Goal: Find specific page/section: Find specific page/section

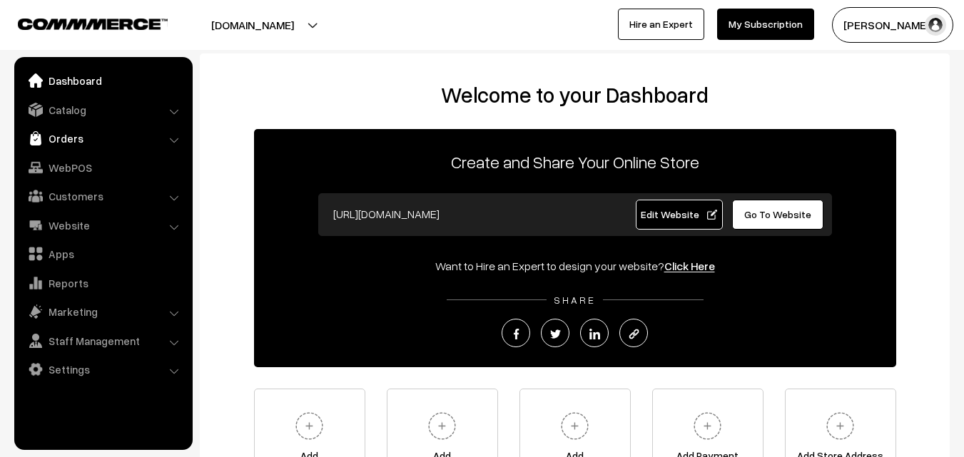
click at [73, 138] on link "Orders" at bounding box center [103, 139] width 170 height 26
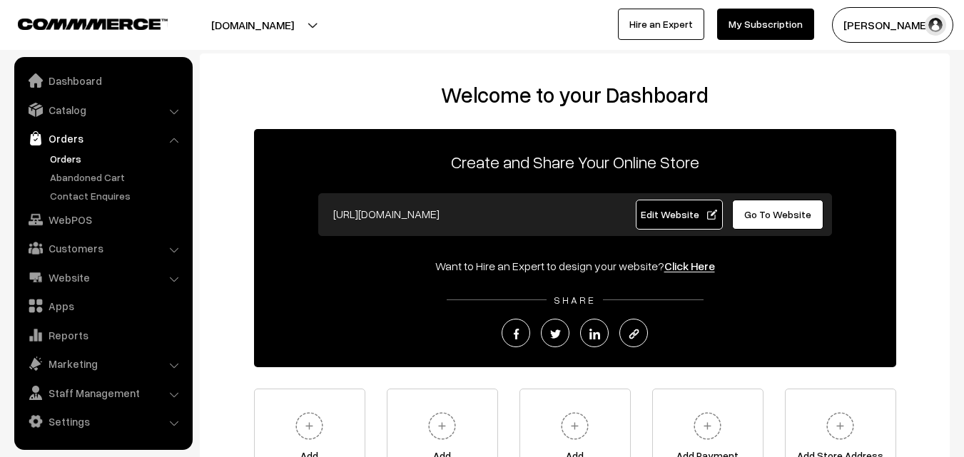
click at [71, 158] on link "Orders" at bounding box center [116, 158] width 141 height 15
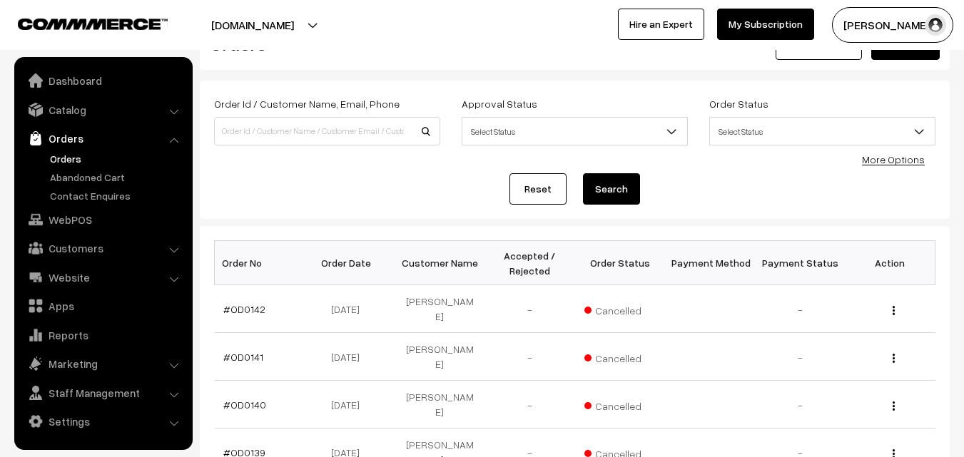
scroll to position [71, 0]
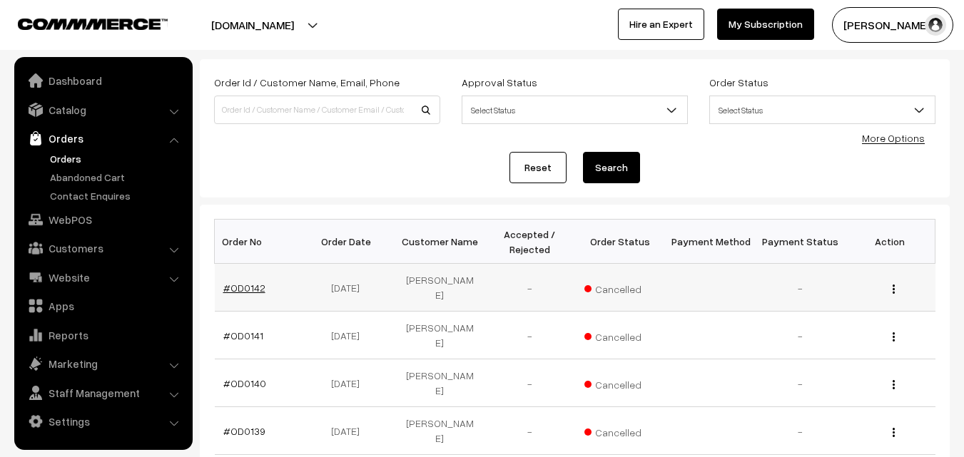
click at [239, 282] on link "#OD0142" at bounding box center [244, 288] width 42 height 12
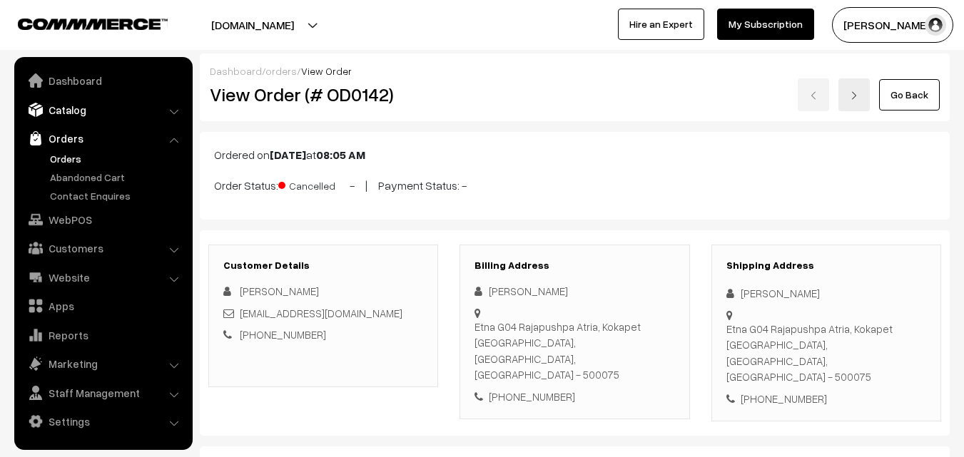
click at [65, 111] on link "Catalog" at bounding box center [103, 110] width 170 height 26
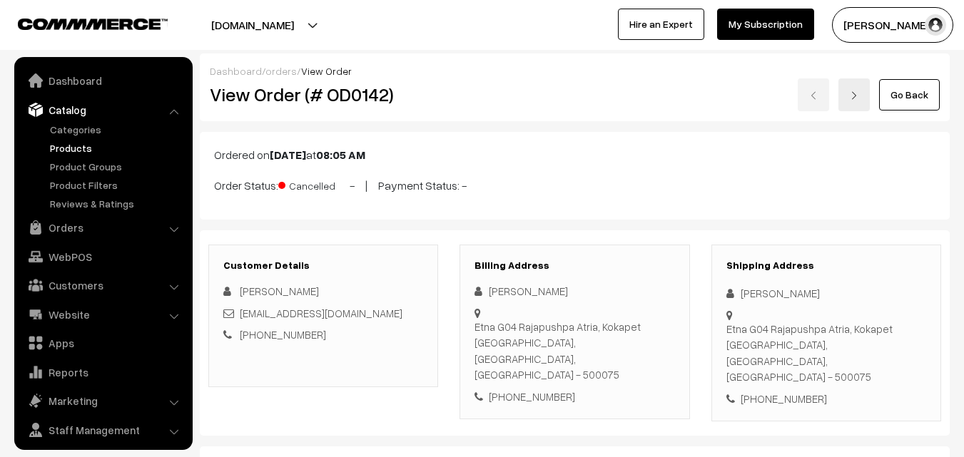
click at [72, 147] on link "Products" at bounding box center [116, 148] width 141 height 15
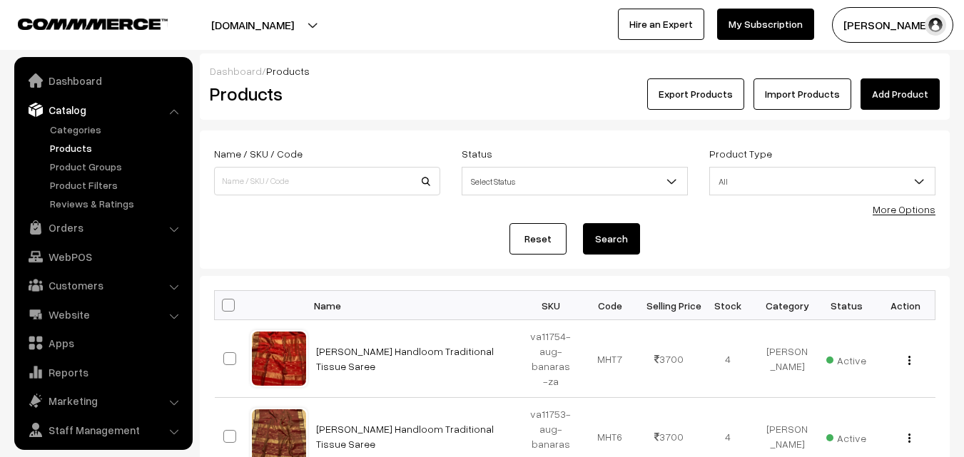
click at [73, 143] on link "Products" at bounding box center [116, 148] width 141 height 15
